Goal: Task Accomplishment & Management: Use online tool/utility

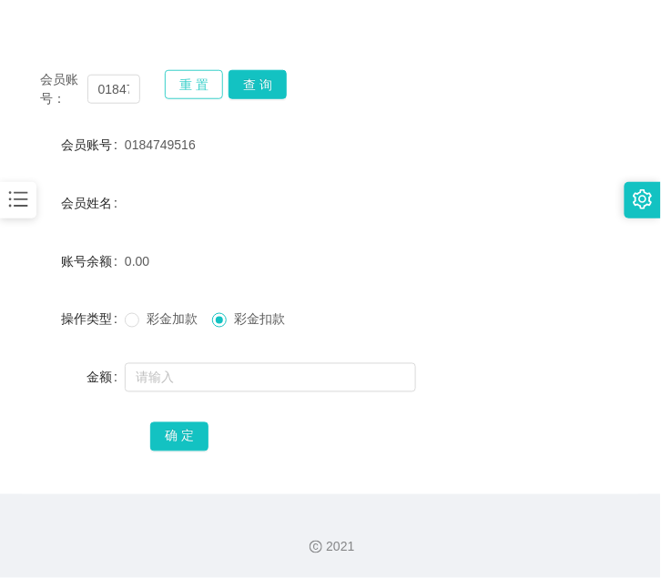
click at [207, 86] on button "重 置" at bounding box center [194, 84] width 58 height 29
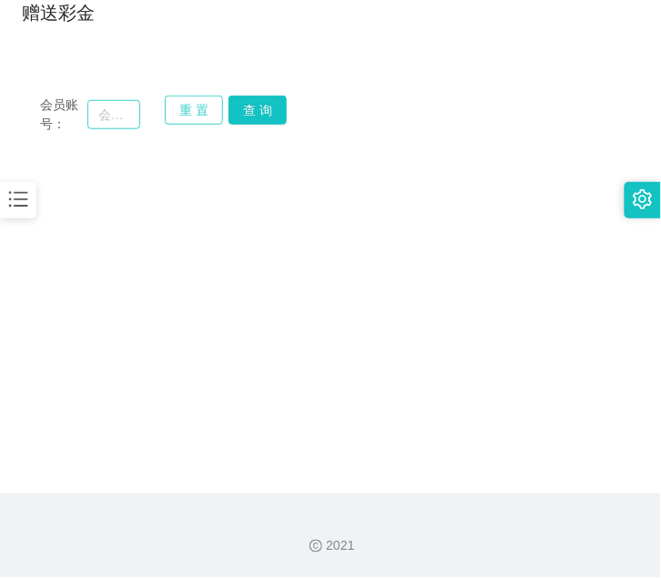
scroll to position [153, 0]
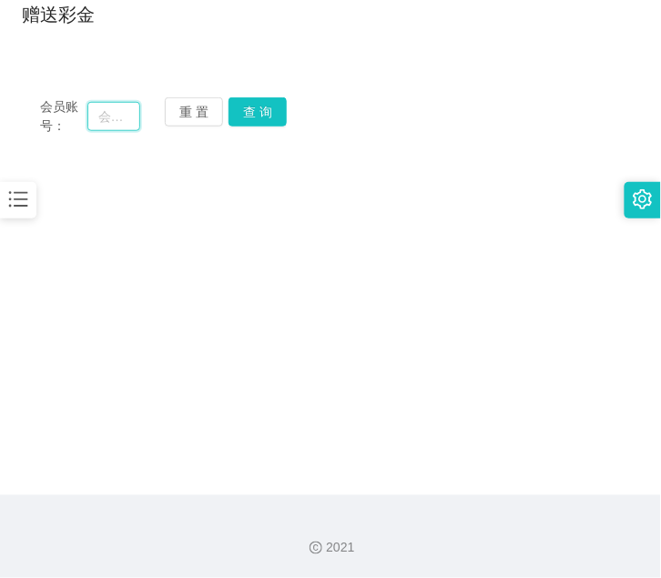
click at [93, 120] on input "text" at bounding box center [113, 116] width 53 height 29
paste input "9782"
type input "9782"
click at [252, 102] on button "查 询" at bounding box center [257, 111] width 58 height 29
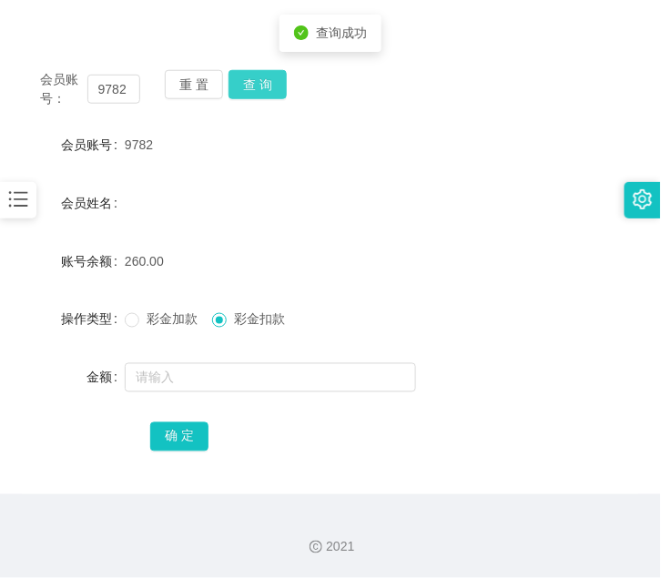
scroll to position [180, 0]
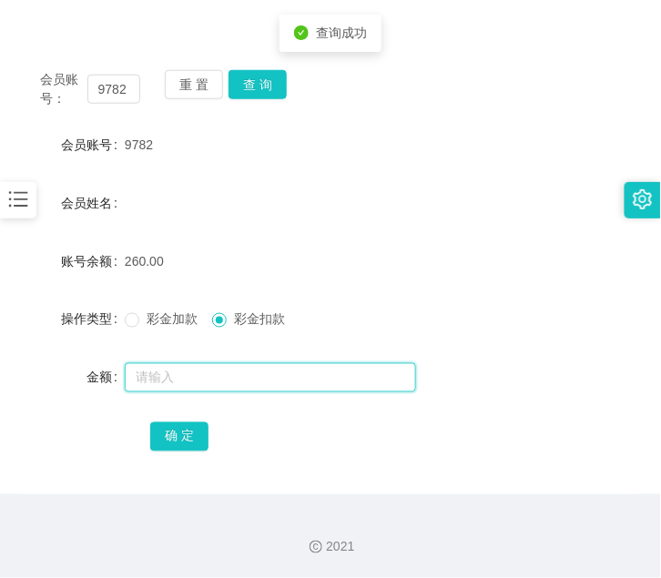
click at [256, 363] on input "text" at bounding box center [270, 377] width 291 height 29
type input "260"
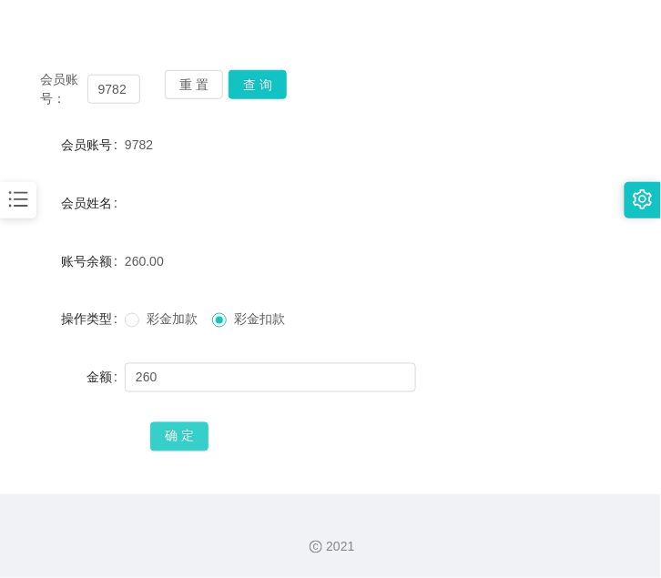
click at [167, 435] on button "确 定" at bounding box center [179, 436] width 58 height 29
